Goal: Complete application form

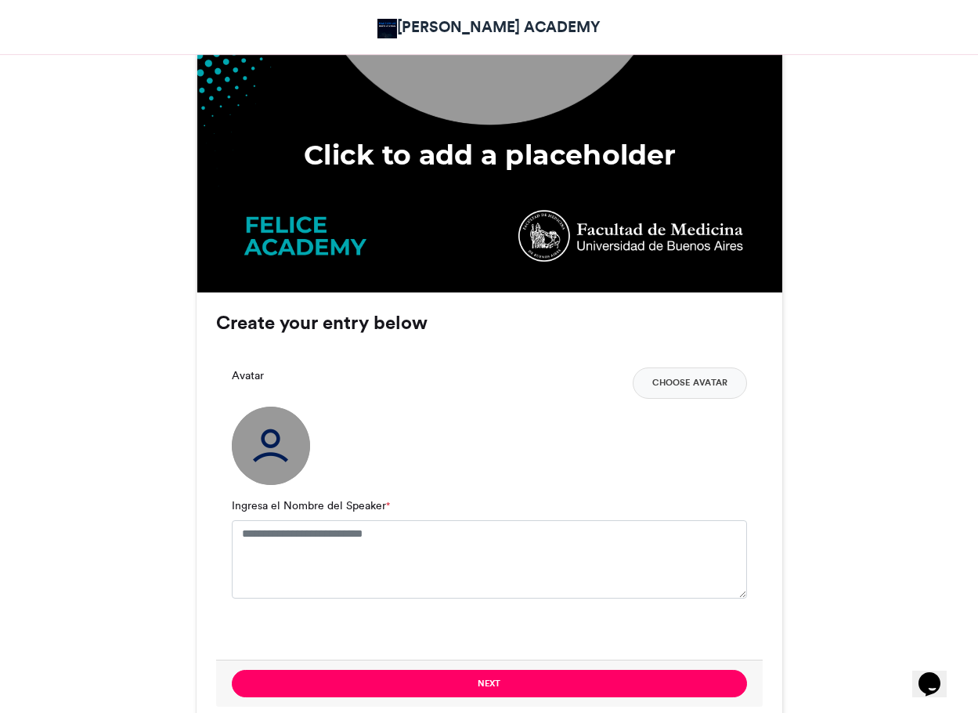
scroll to position [940, 0]
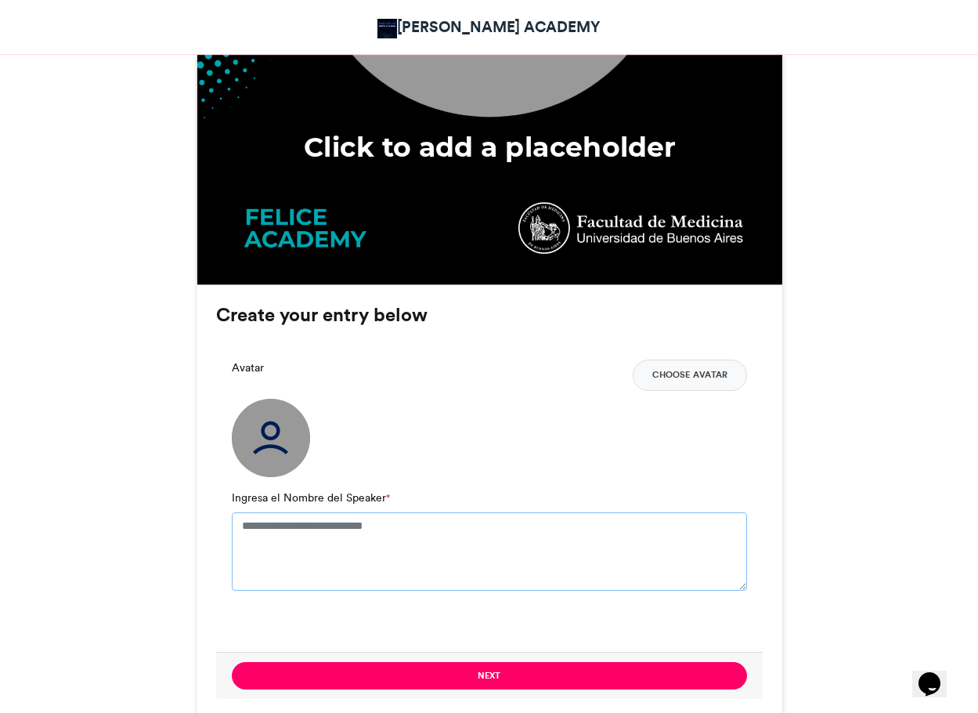
click at [360, 529] on textarea "Ingresa el Nombre del Speaker *" at bounding box center [489, 551] width 515 height 78
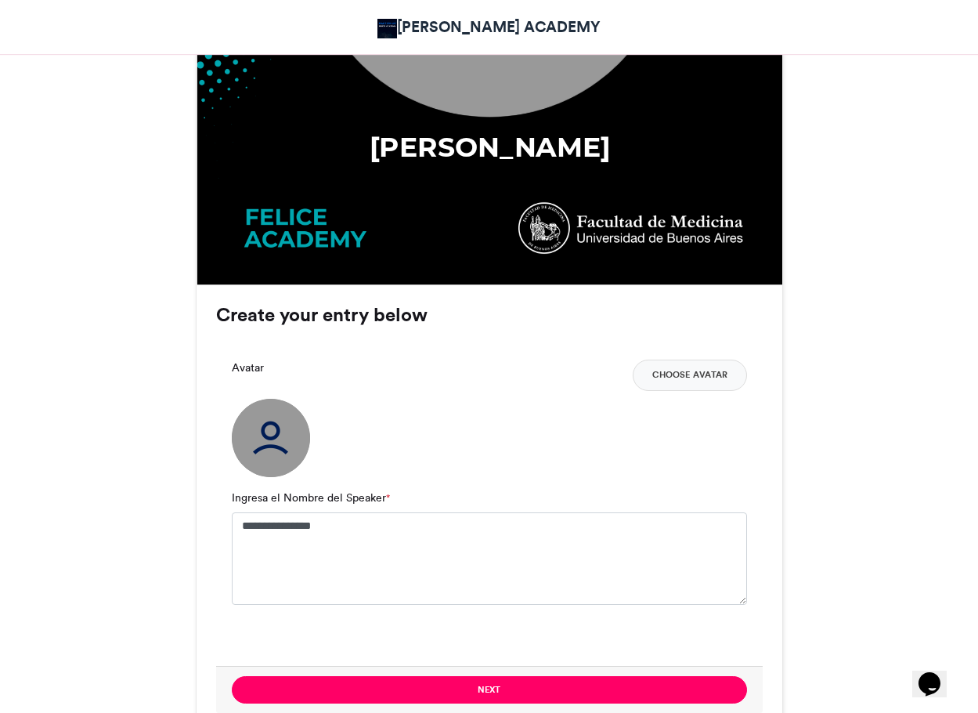
click at [813, 347] on div "Speaker Diplomado UBA 2025 [PERSON_NAME][GEOGRAPHIC_DATA] [DATE] 106 Views 37 E…" at bounding box center [489, 75] width 893 height 1526
click at [244, 526] on textarea "**********" at bounding box center [489, 558] width 515 height 92
type textarea "**********"
drag, startPoint x: 895, startPoint y: 363, endPoint x: 865, endPoint y: 364, distance: 30.6
click at [899, 363] on div "Speaker Diplomado UBA 2025 [PERSON_NAME][GEOGRAPHIC_DATA] [DATE] 106 Views 37 E…" at bounding box center [489, 75] width 893 height 1526
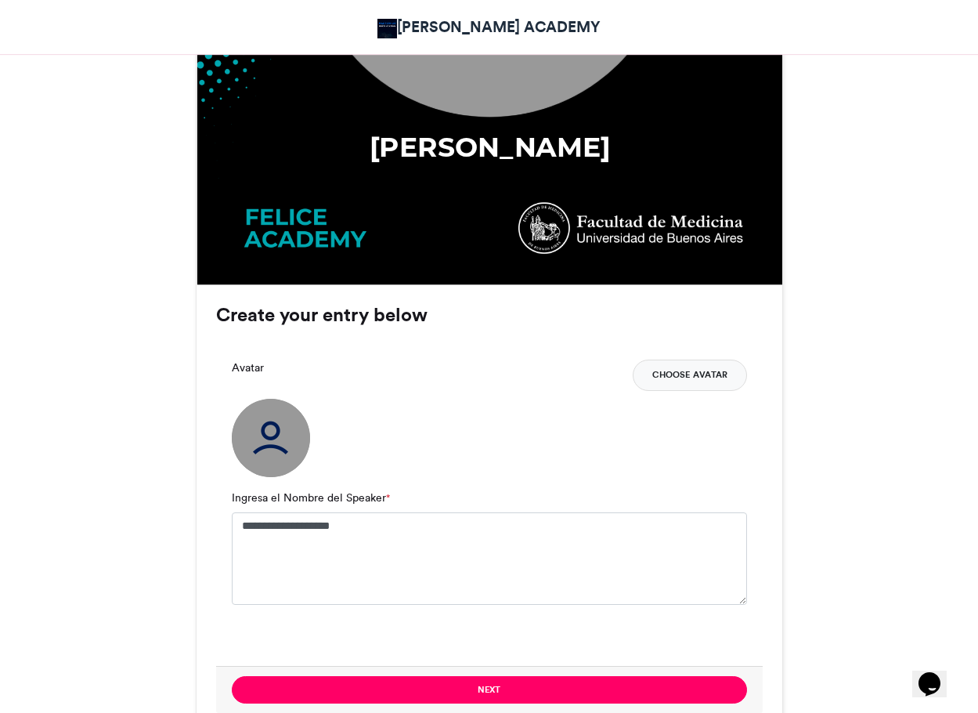
click at [706, 381] on button "Choose Avatar" at bounding box center [690, 374] width 114 height 31
click at [657, 376] on button "Choose Avatar" at bounding box center [690, 374] width 114 height 31
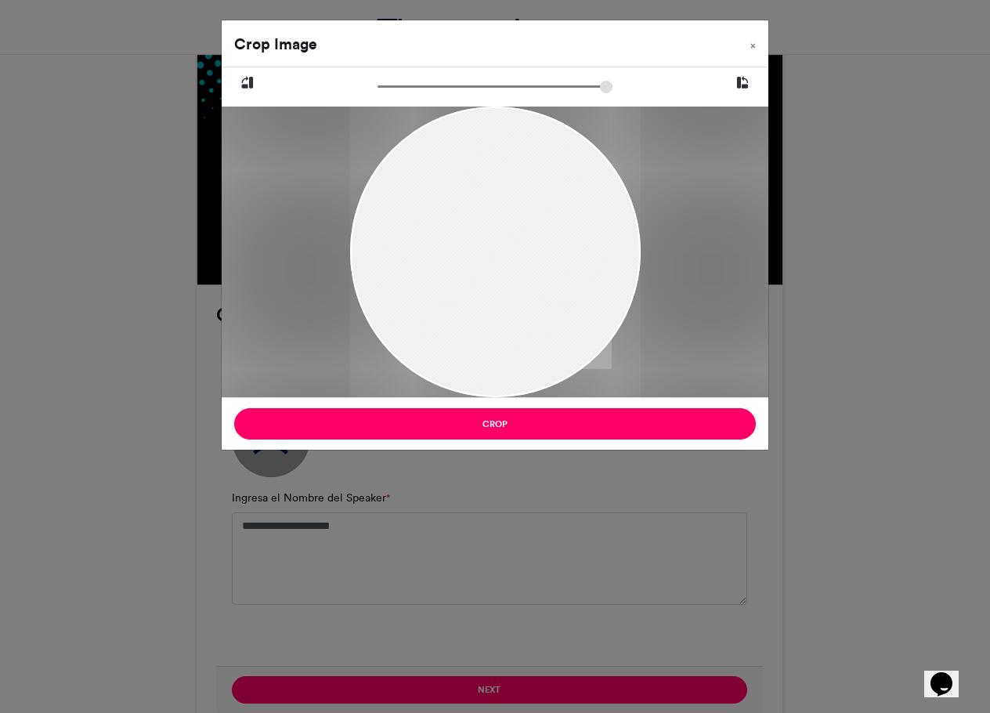
drag, startPoint x: 587, startPoint y: 228, endPoint x: 535, endPoint y: 294, distance: 84.8
click at [535, 294] on div at bounding box center [495, 324] width 291 height 435
type input "******"
click at [390, 84] on input "zoom" at bounding box center [494, 86] width 235 height 15
drag, startPoint x: 520, startPoint y: 226, endPoint x: 489, endPoint y: 237, distance: 32.9
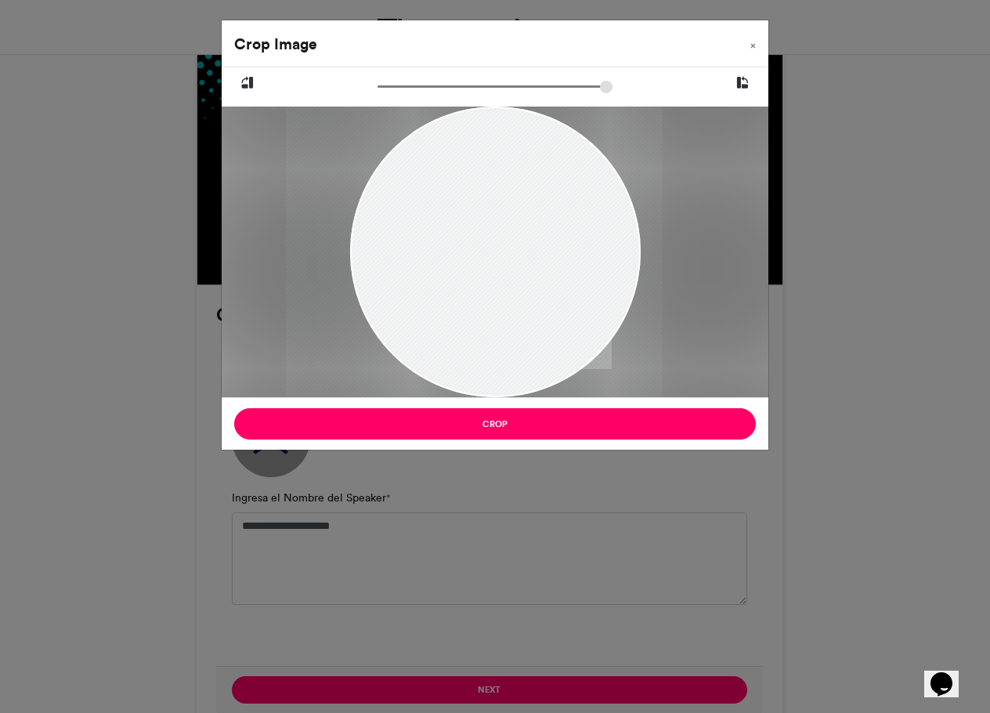
click at [489, 237] on div at bounding box center [474, 361] width 376 height 563
click at [561, 224] on div at bounding box center [482, 361] width 376 height 563
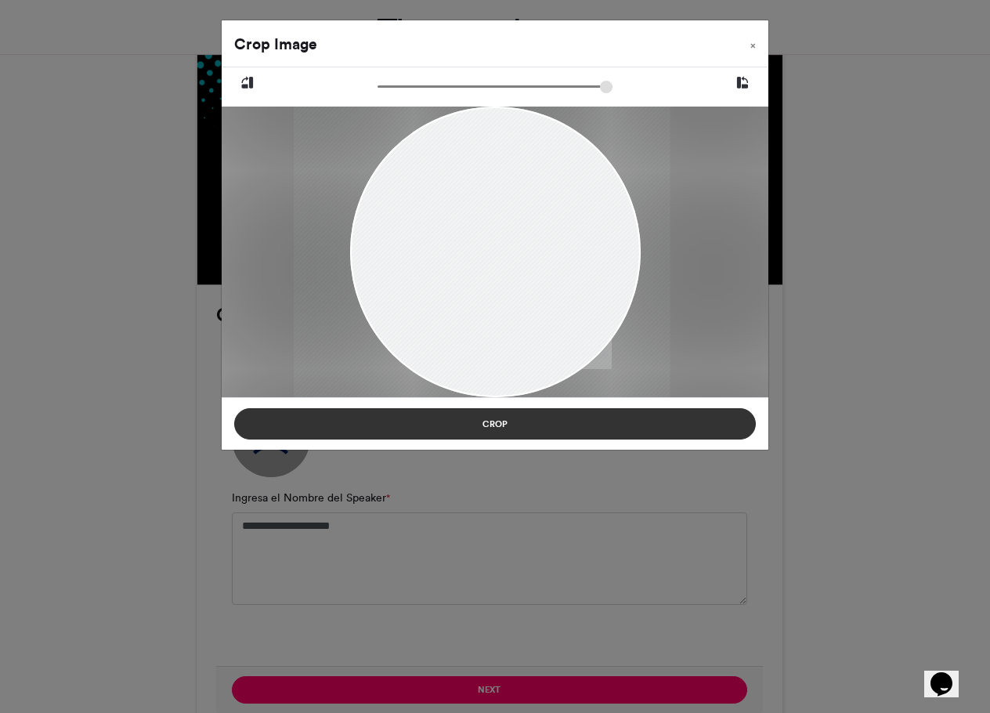
click at [573, 432] on button "Crop" at bounding box center [495, 423] width 522 height 31
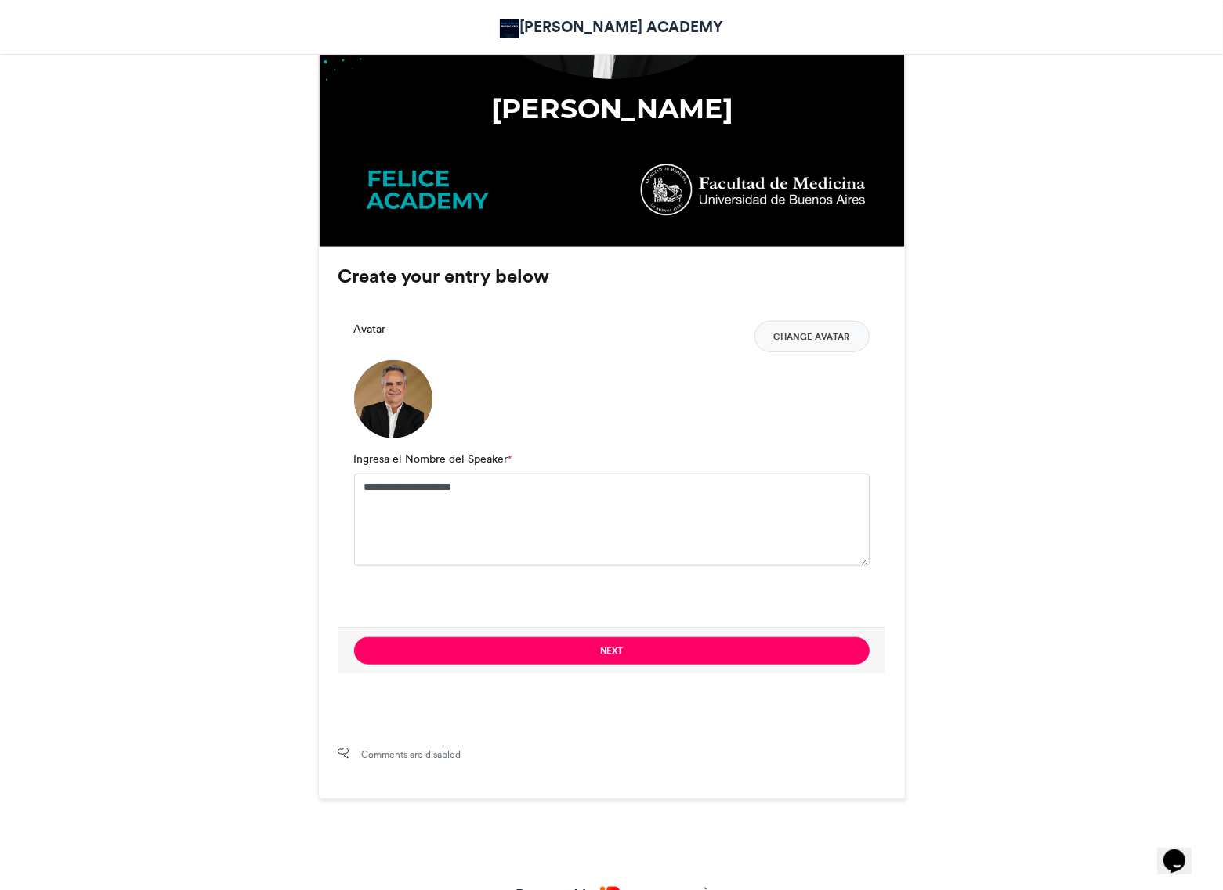
scroll to position [979, 0]
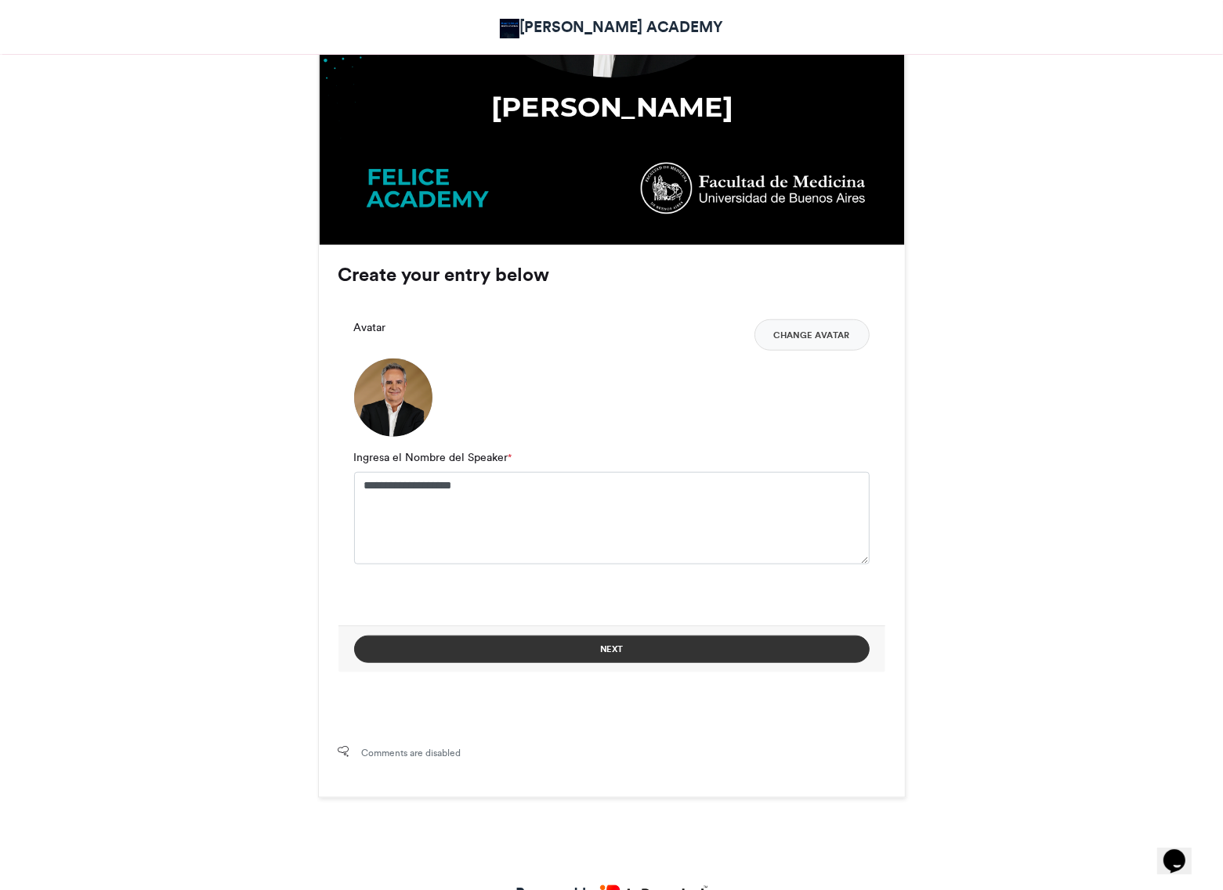
click at [553, 660] on button "Next" at bounding box center [611, 649] width 515 height 27
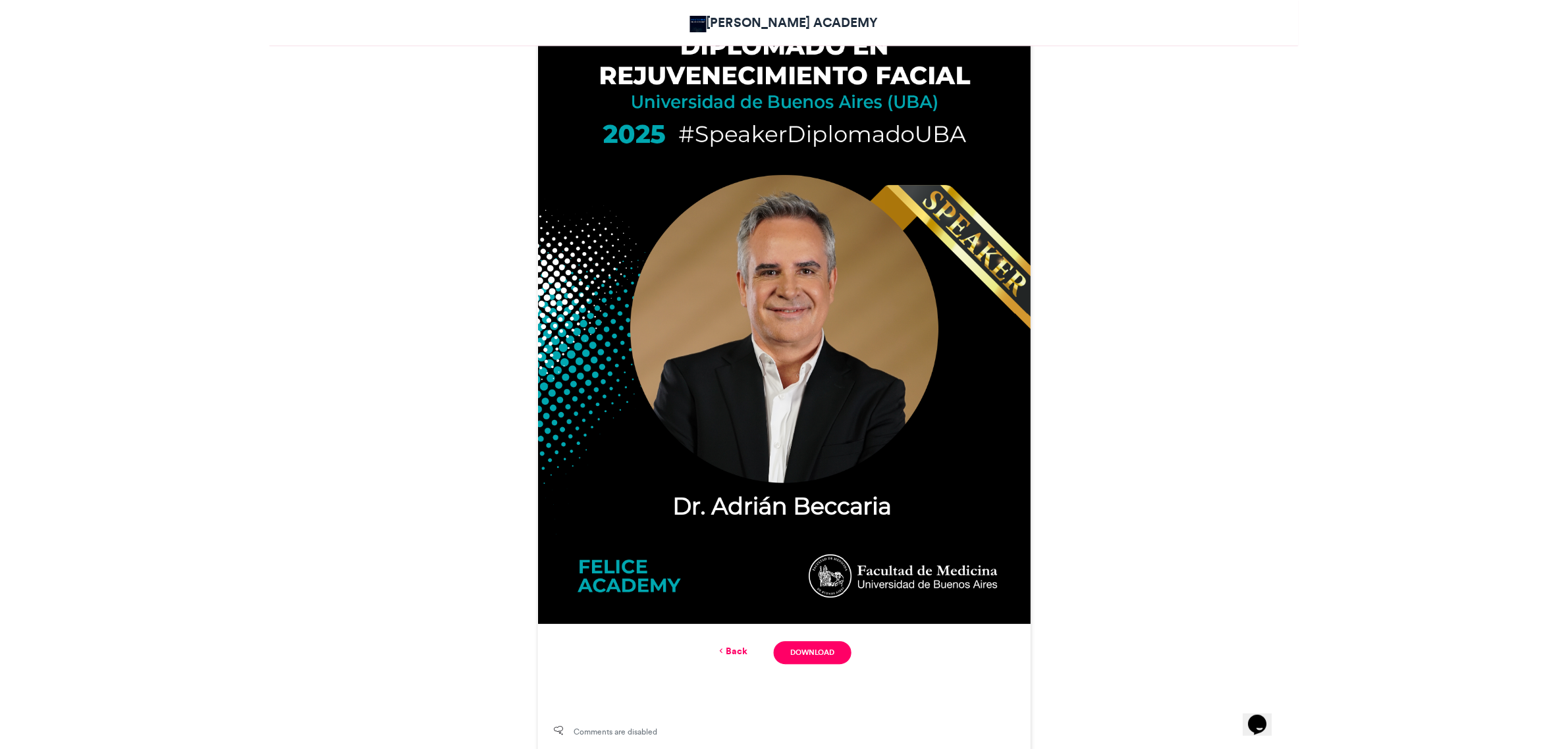
scroll to position [493, 0]
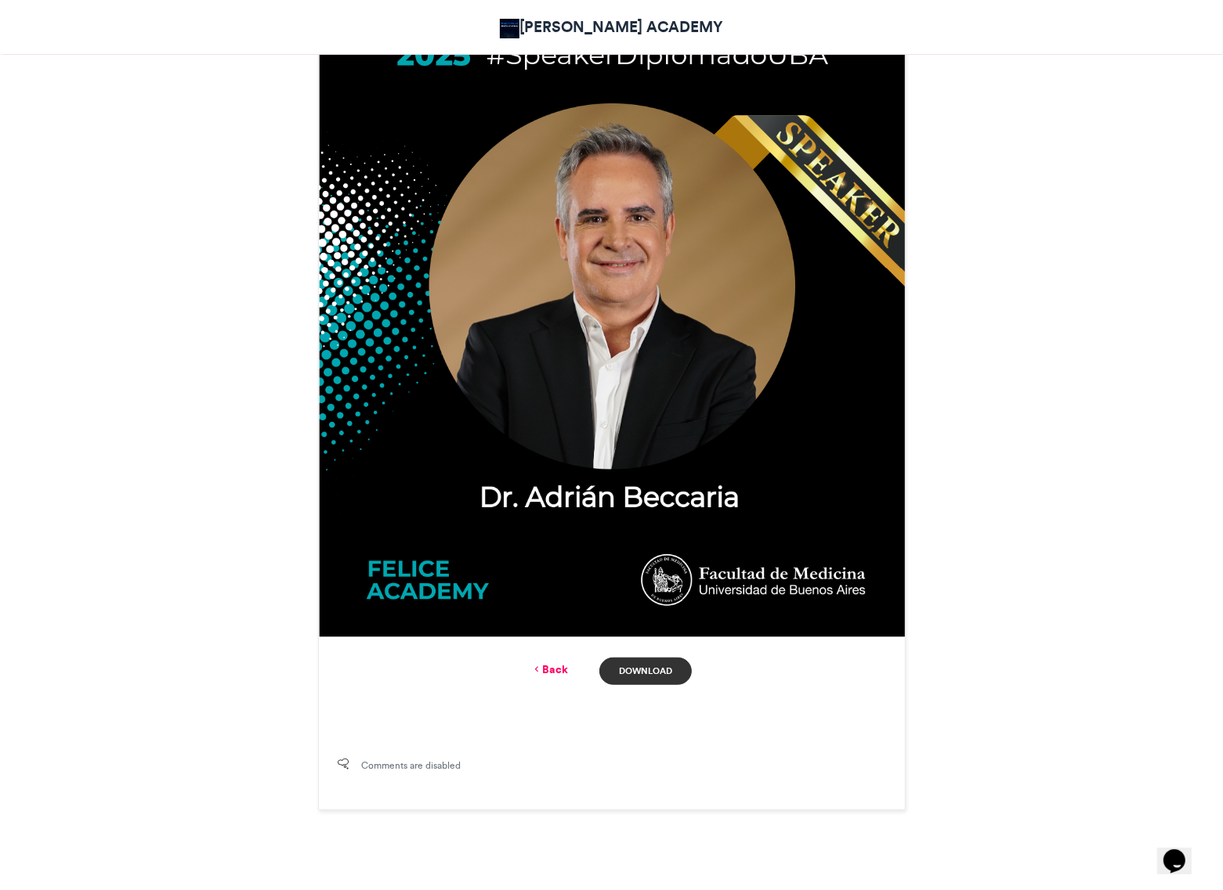
click at [630, 671] on link "Download" at bounding box center [645, 671] width 92 height 27
click at [977, 298] on div "Speaker Diplomado UBA 2025 [PERSON_NAME][GEOGRAPHIC_DATA] [DATE] 106 Views 37 E…" at bounding box center [611, 237] width 893 height 1147
